Goal: Task Accomplishment & Management: Manage account settings

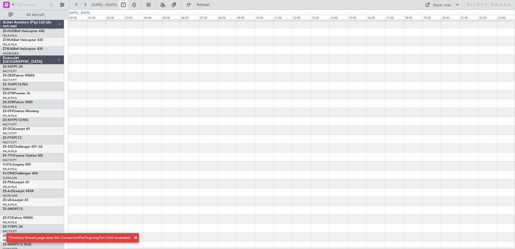
scroll to position [170, 0]
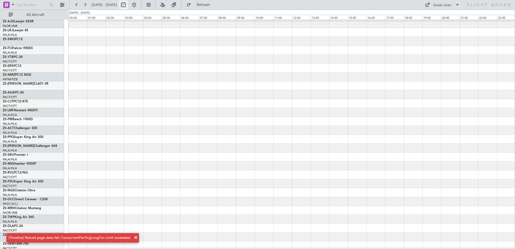
click at [128, 4] on button at bounding box center [123, 5] width 9 height 9
select select "10"
select select "2025"
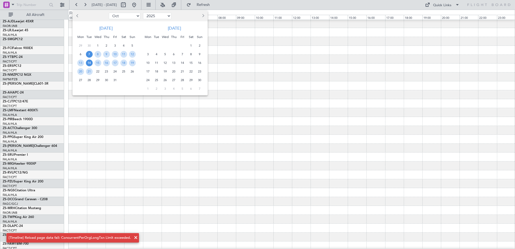
click at [89, 64] on span "14" at bounding box center [89, 62] width 7 height 7
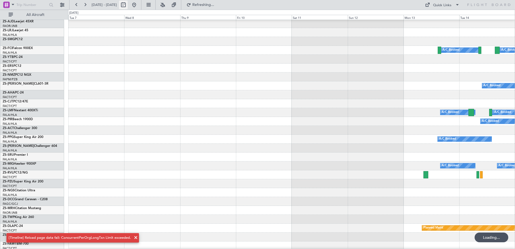
click at [128, 4] on button at bounding box center [123, 5] width 9 height 9
select select "10"
select select "2025"
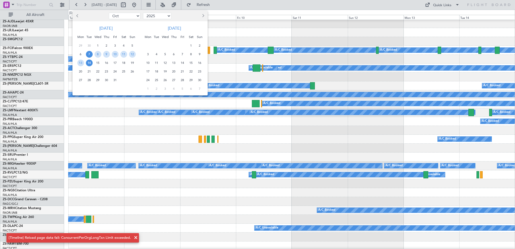
click at [89, 63] on span "14" at bounding box center [89, 62] width 7 height 7
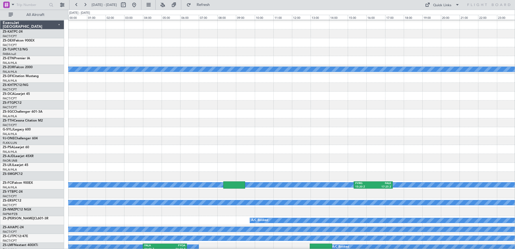
scroll to position [0, 0]
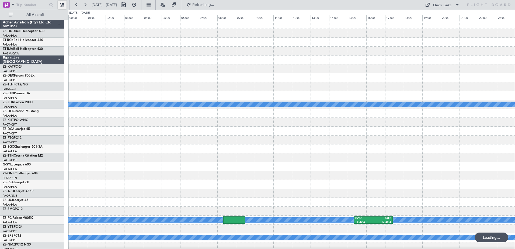
click at [63, 6] on button at bounding box center [62, 5] width 9 height 9
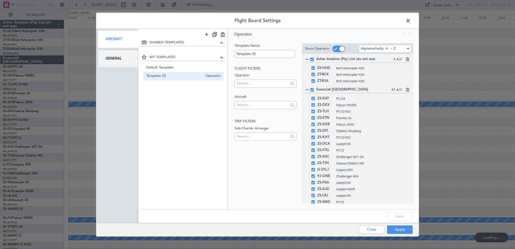
click at [112, 62] on div "General" at bounding box center [117, 59] width 41 height 18
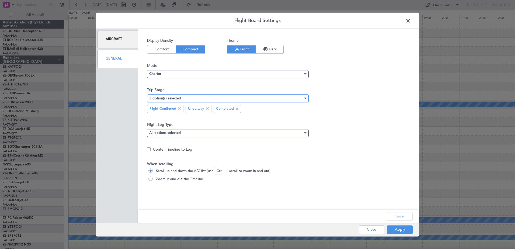
click at [246, 101] on div "3 option(s) selected" at bounding box center [225, 98] width 153 height 8
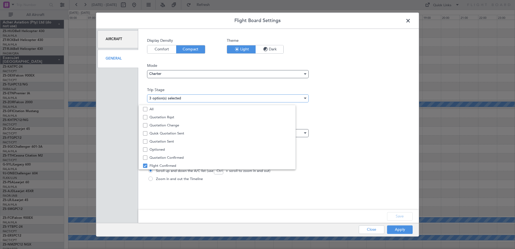
scroll to position [17, 0]
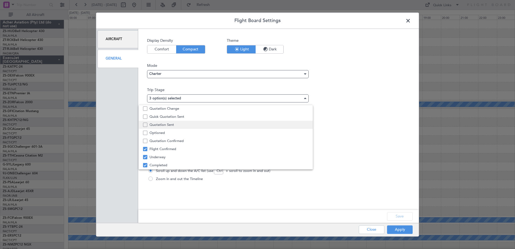
click at [162, 125] on span "Quotation Sent" at bounding box center [228, 125] width 159 height 8
click at [404, 218] on div at bounding box center [257, 124] width 515 height 249
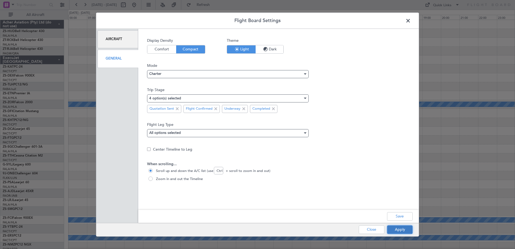
click at [399, 232] on button "Apply" at bounding box center [400, 229] width 26 height 9
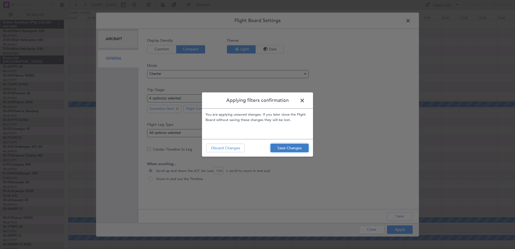
click at [295, 152] on button "Save Changes" at bounding box center [289, 147] width 38 height 9
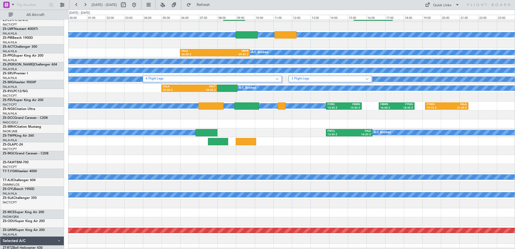
scroll to position [269, 0]
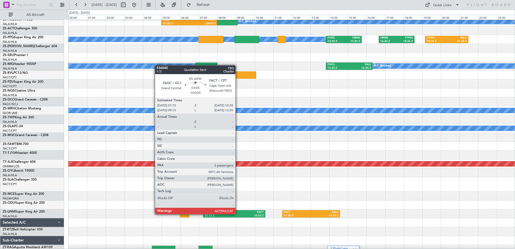
click at [238, 213] on div "FACT" at bounding box center [249, 212] width 30 height 4
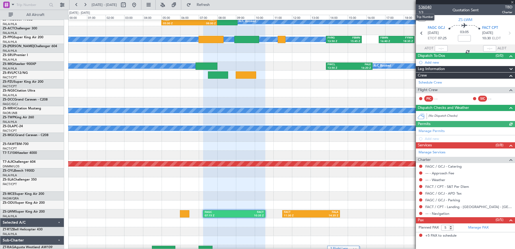
click at [428, 8] on span "536040" at bounding box center [424, 7] width 13 height 6
